Goal: Transaction & Acquisition: Purchase product/service

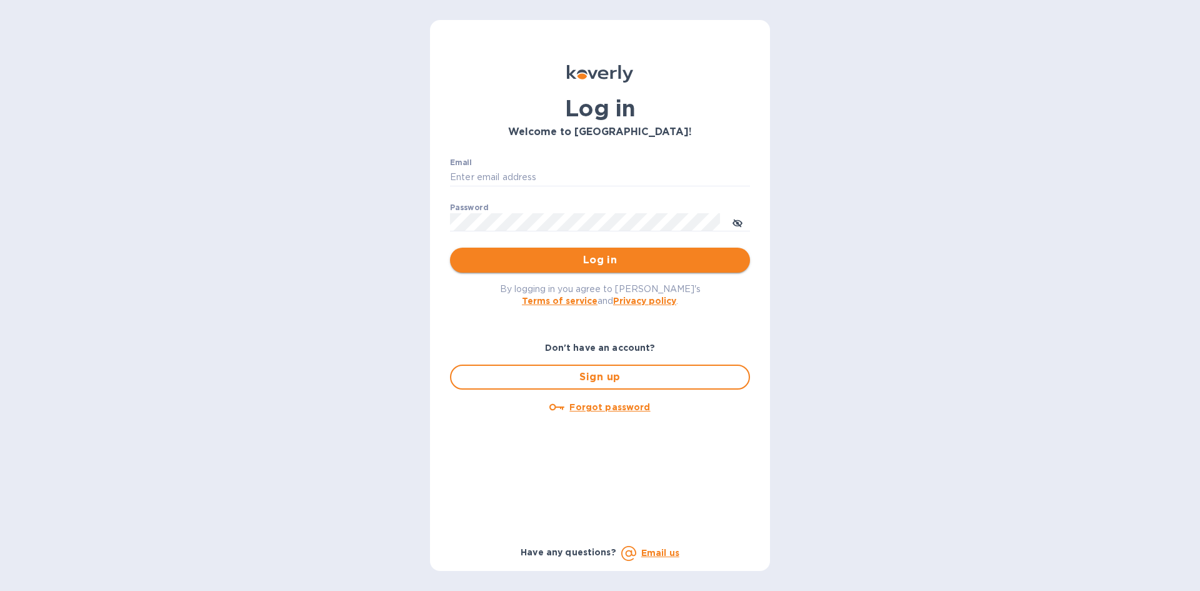
type input "[EMAIL_ADDRESS][DOMAIN_NAME]"
click at [661, 263] on span "Log in" at bounding box center [600, 260] width 280 height 15
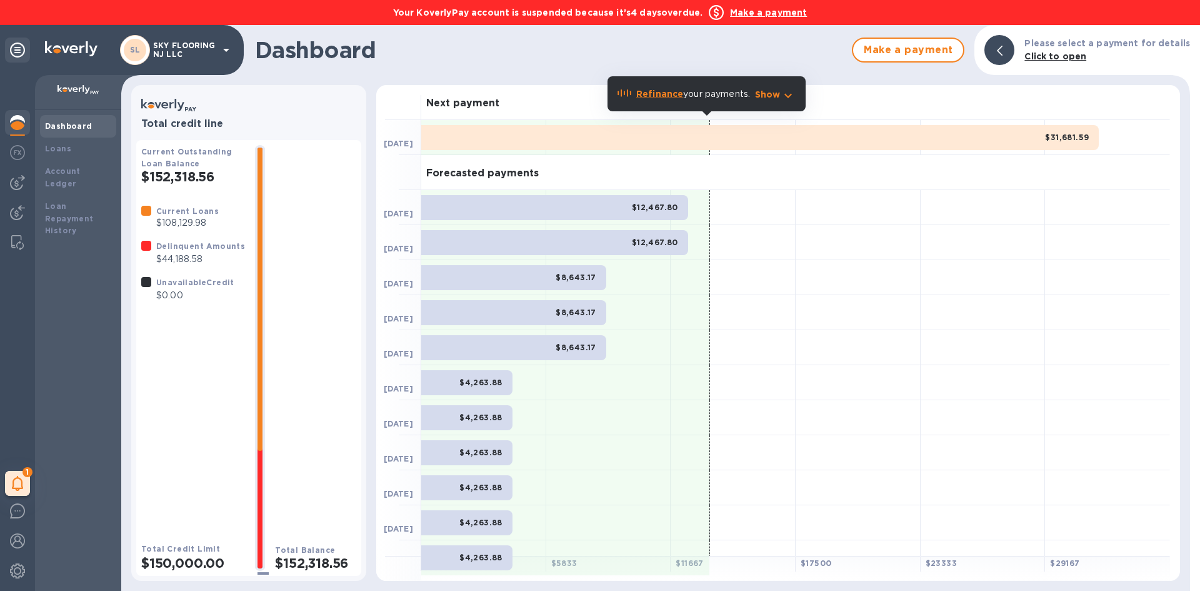
click at [753, 17] on b "Make a payment" at bounding box center [768, 13] width 77 height 10
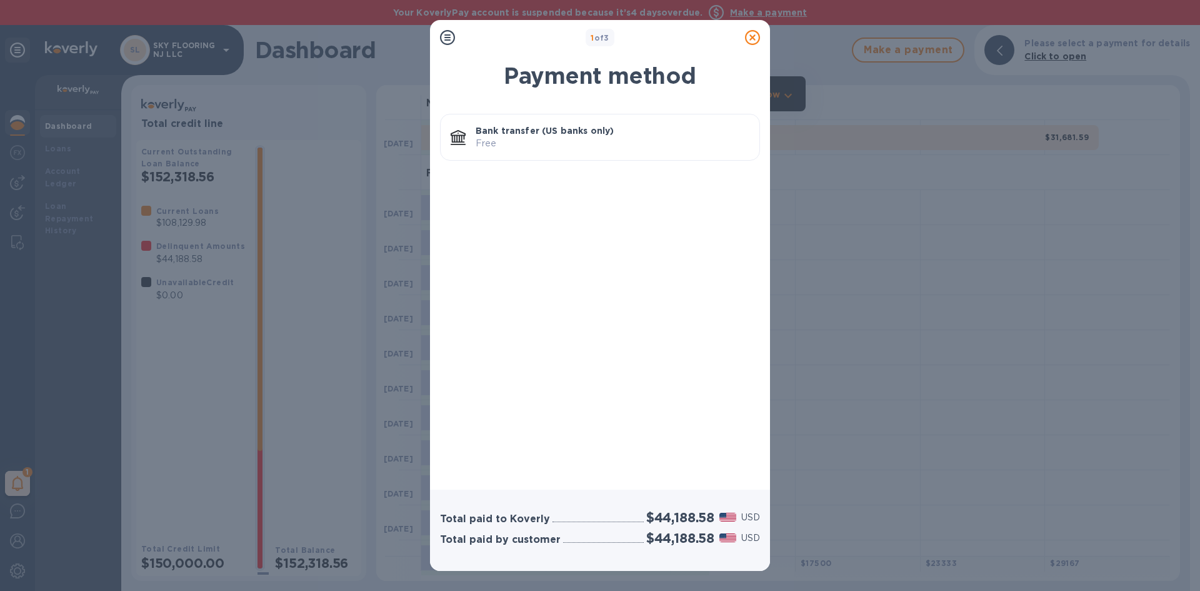
click at [651, 144] on p "Free" at bounding box center [613, 143] width 274 height 13
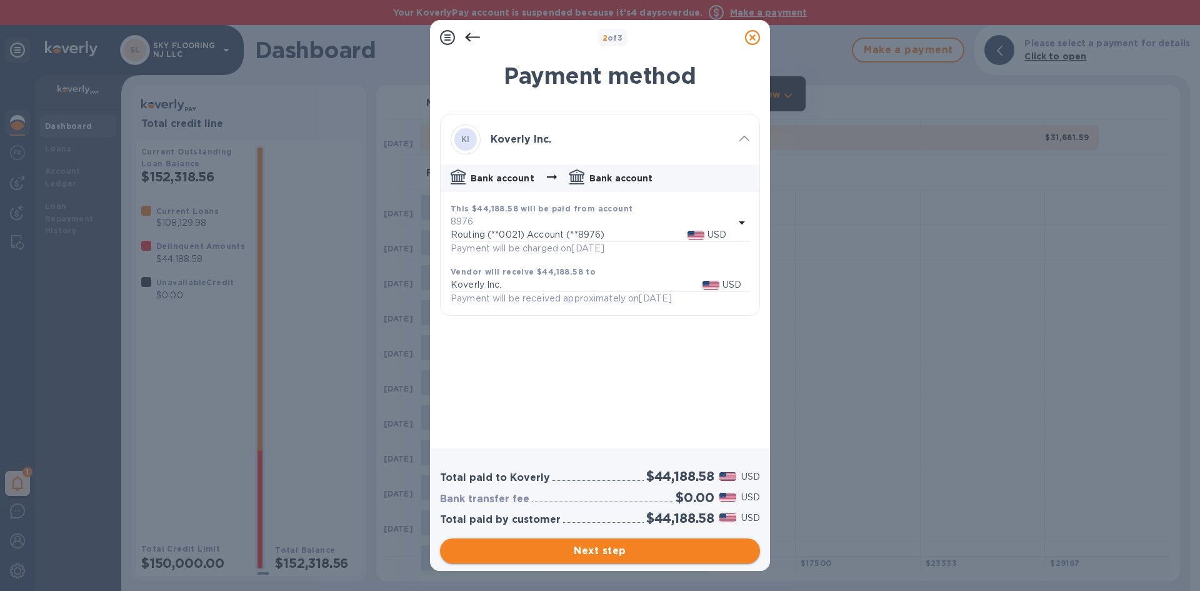
click at [619, 551] on span "Next step" at bounding box center [600, 550] width 300 height 15
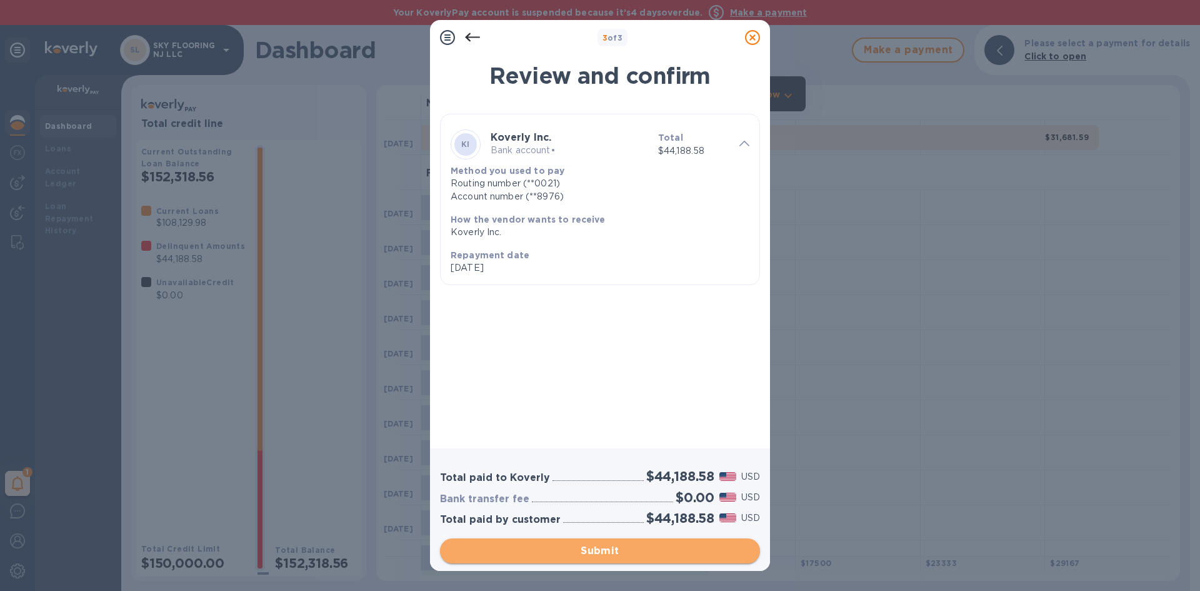
click at [619, 551] on span "Submit" at bounding box center [600, 550] width 300 height 15
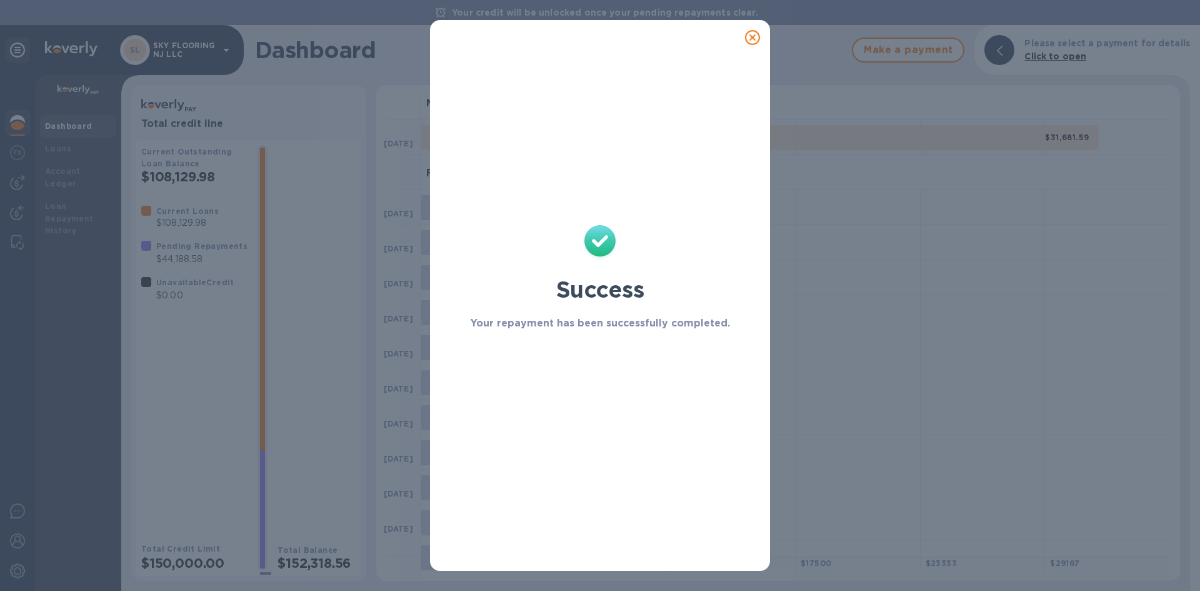
click at [754, 39] on icon at bounding box center [752, 37] width 15 height 15
